Goal: Check status

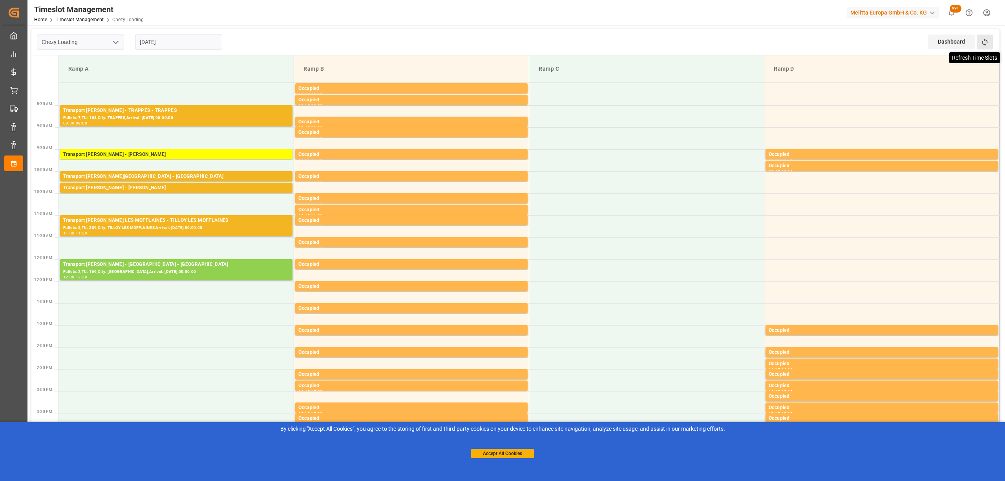
click at [987, 42] on icon at bounding box center [984, 42] width 8 height 8
click at [985, 38] on icon at bounding box center [984, 42] width 8 height 8
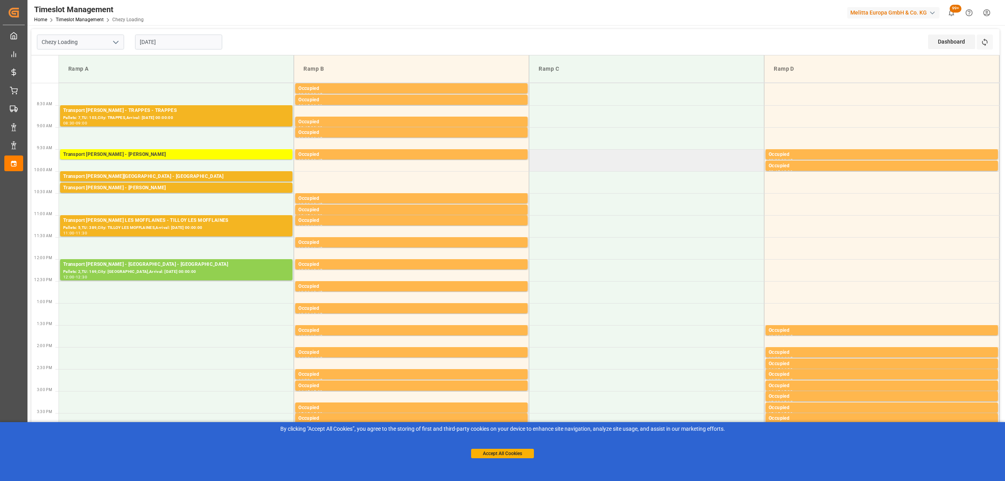
click at [635, 161] on td at bounding box center [646, 160] width 235 height 22
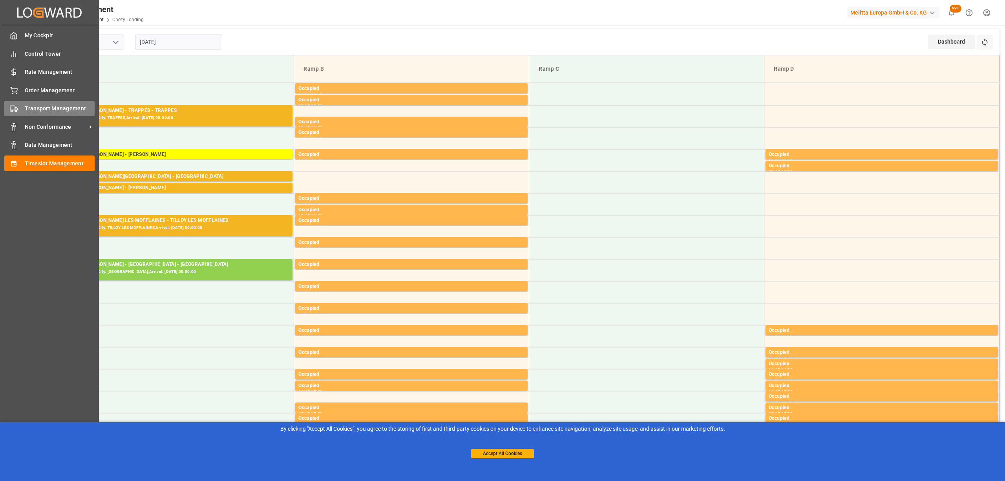
click at [16, 110] on circle at bounding box center [16, 111] width 2 height 2
